Goal: Book appointment/travel/reservation

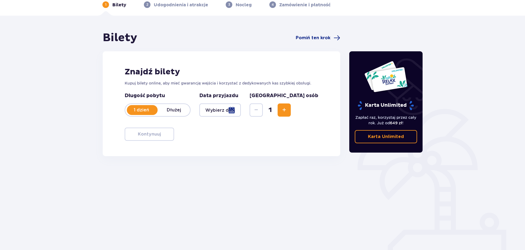
scroll to position [27, 0]
click at [225, 107] on div at bounding box center [219, 109] width 41 height 13
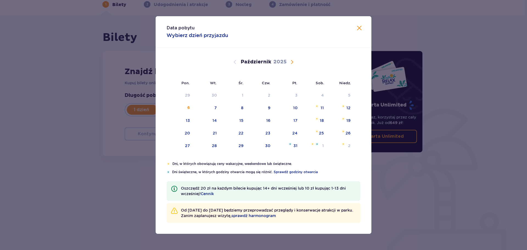
click at [429, 181] on div "Data pobytu Wybierz dzień przyjazdu Pon. Wt. Śr. Czw. Pt. Sob. [GEOGRAPHIC_DATA…" at bounding box center [263, 125] width 527 height 250
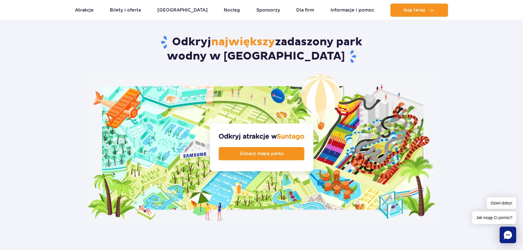
scroll to position [742, 0]
